Goal: Task Accomplishment & Management: Use online tool/utility

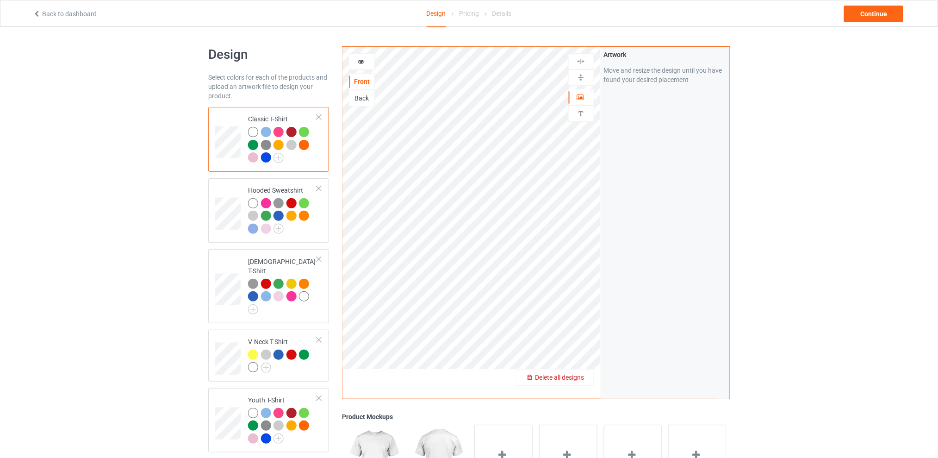
click at [581, 375] on span "Delete all designs" at bounding box center [559, 376] width 49 height 7
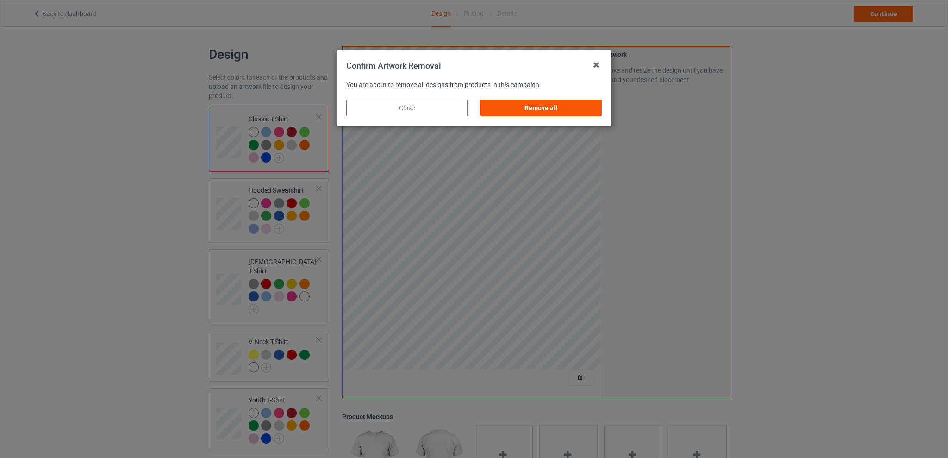
click at [562, 106] on div "Remove all" at bounding box center [540, 107] width 121 height 17
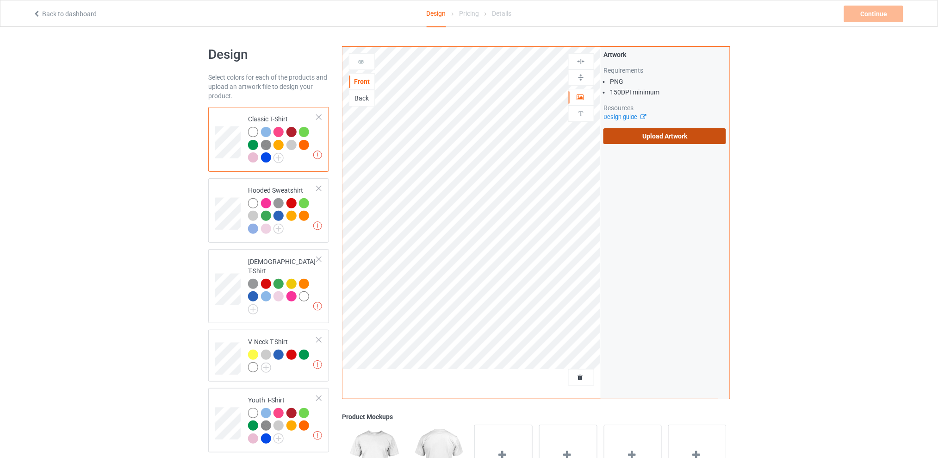
click at [649, 136] on label "Upload Artwork" at bounding box center [664, 136] width 123 height 16
click at [0, 0] on input "Upload Artwork" at bounding box center [0, 0] width 0 height 0
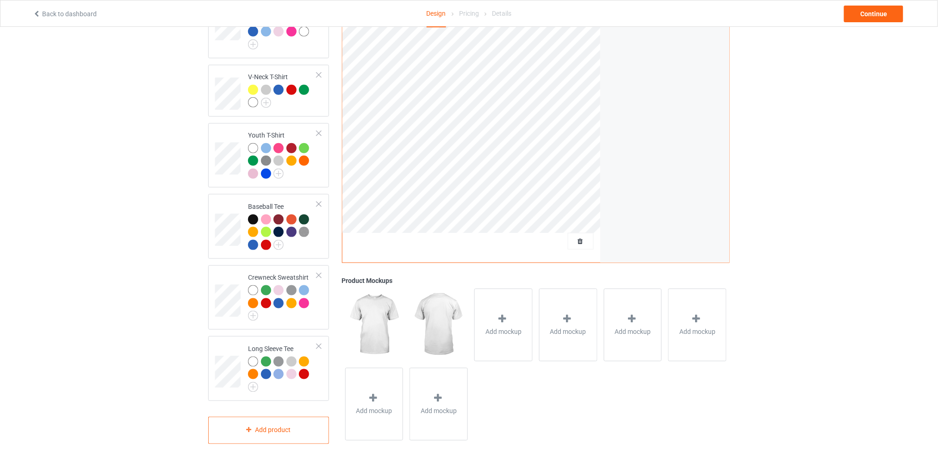
scroll to position [80, 0]
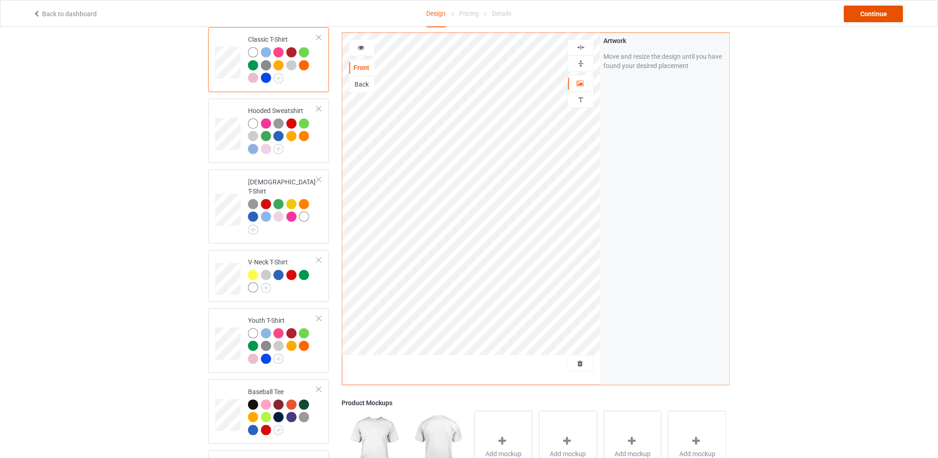
click at [860, 15] on div "Continue" at bounding box center [873, 14] width 59 height 17
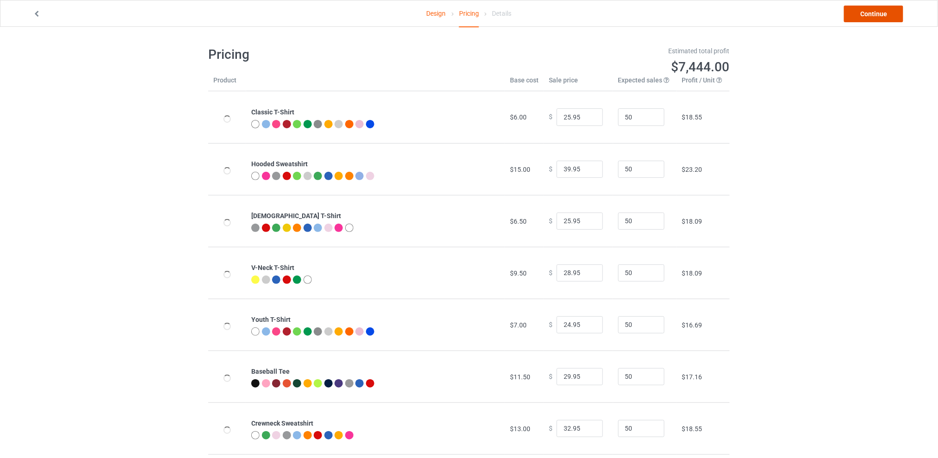
click at [860, 15] on link "Continue" at bounding box center [873, 14] width 59 height 17
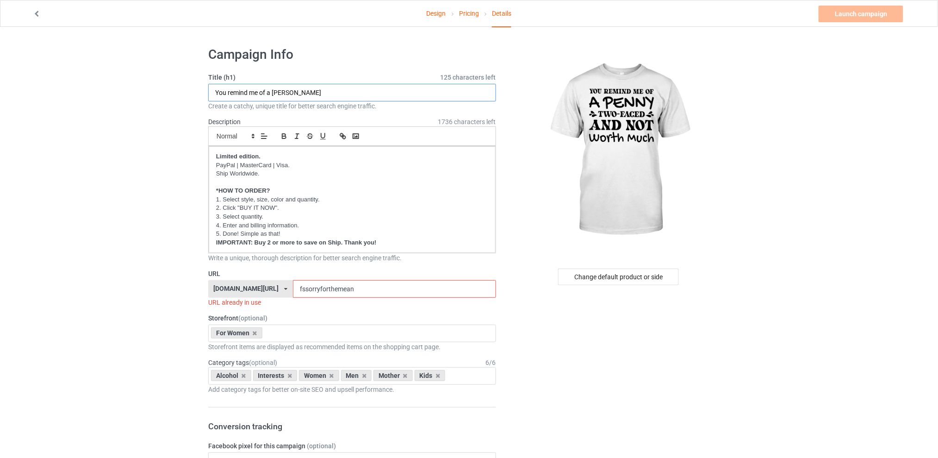
type input "You remind me of a [PERSON_NAME]"
drag, startPoint x: 369, startPoint y: 290, endPoint x: 258, endPoint y: 293, distance: 110.7
click at [258, 293] on div "[DOMAIN_NAME][URL] [DOMAIN_NAME][URL] [DOMAIN_NAME][URL] [DOMAIN_NAME][URL] 5d7…" at bounding box center [352, 289] width 288 height 18
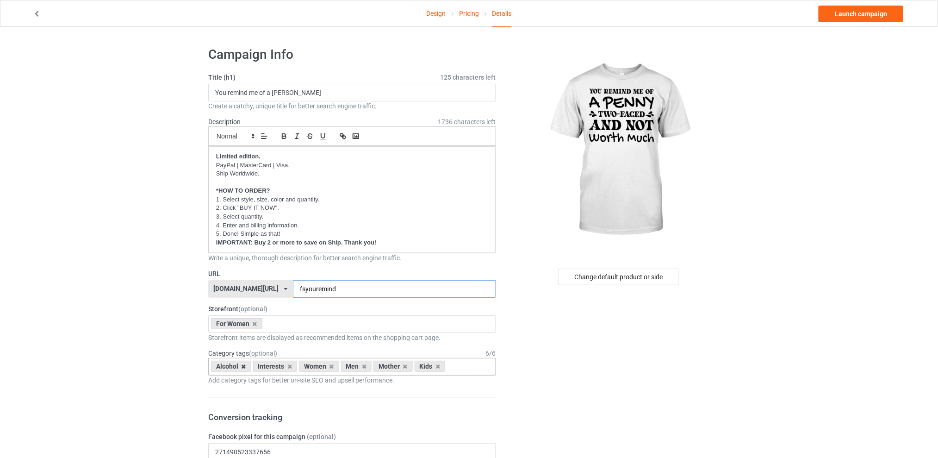
type input "fsyouremind"
click at [244, 368] on icon at bounding box center [244, 366] width 5 height 6
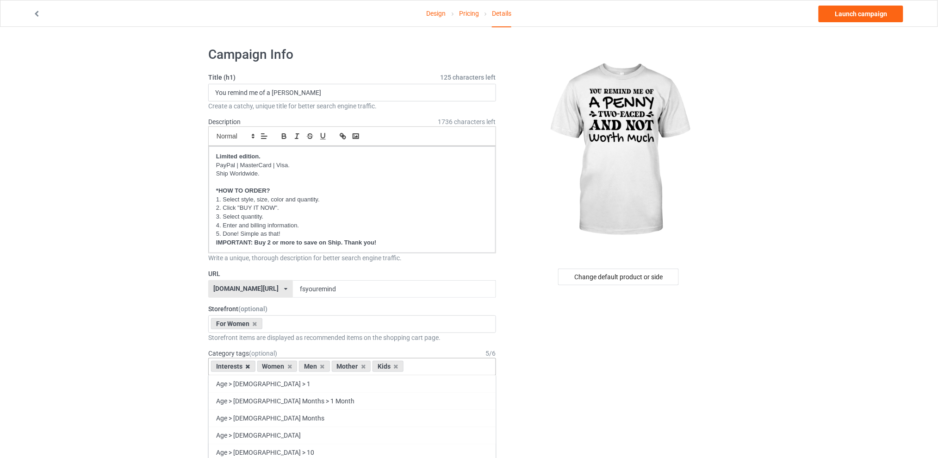
click at [247, 367] on icon at bounding box center [248, 366] width 5 height 6
click at [274, 366] on icon at bounding box center [276, 366] width 5 height 6
click at [283, 367] on icon at bounding box center [284, 366] width 5 height 6
click at [276, 367] on icon at bounding box center [276, 366] width 5 height 6
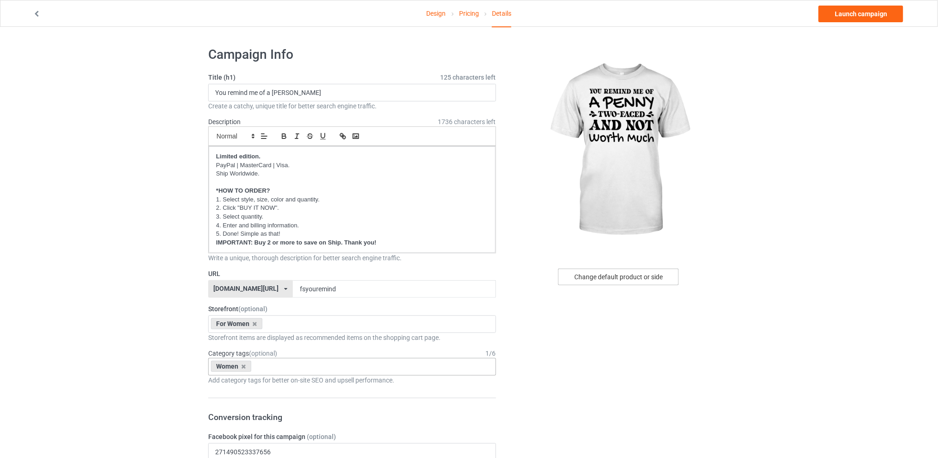
click at [609, 278] on div "Change default product or side" at bounding box center [618, 276] width 121 height 17
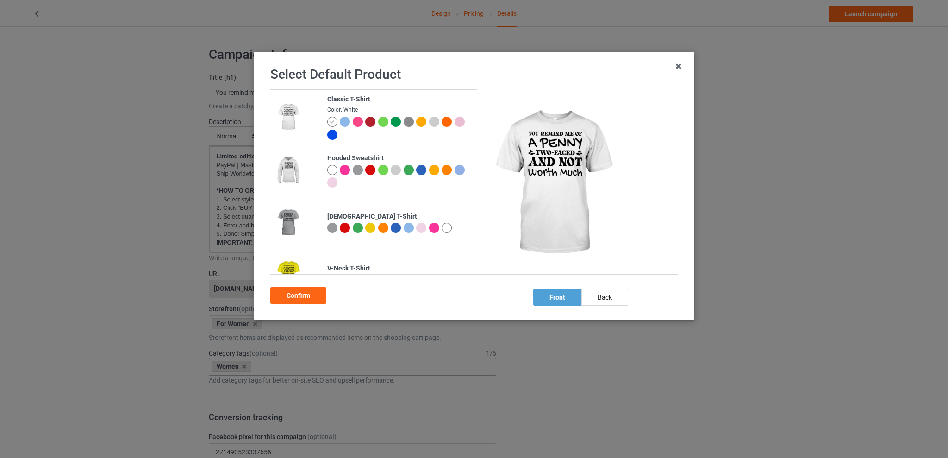
click at [416, 226] on div at bounding box center [421, 228] width 10 height 10
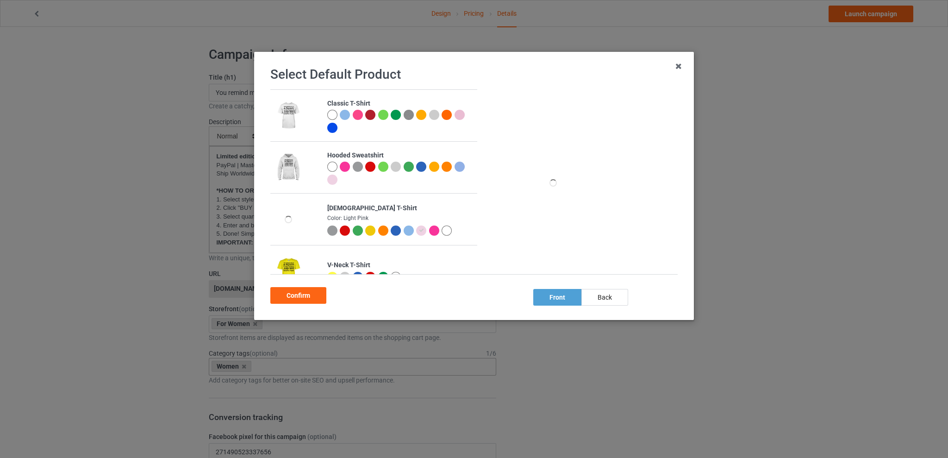
click at [405, 228] on div at bounding box center [409, 230] width 10 height 10
click at [290, 293] on div "Confirm" at bounding box center [298, 295] width 56 height 17
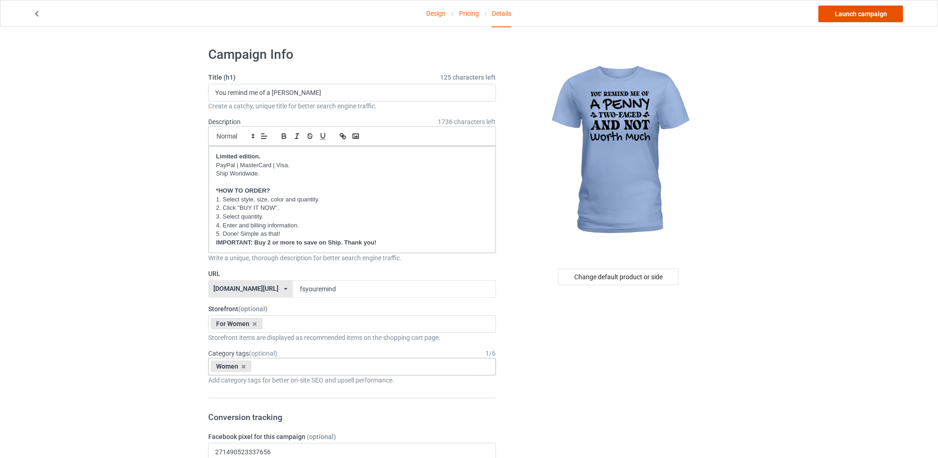
click at [856, 12] on link "Launch campaign" at bounding box center [861, 14] width 85 height 17
